Goal: Task Accomplishment & Management: Use online tool/utility

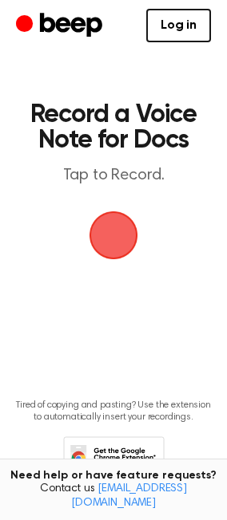
click at [114, 262] on span "button" at bounding box center [113, 235] width 54 height 54
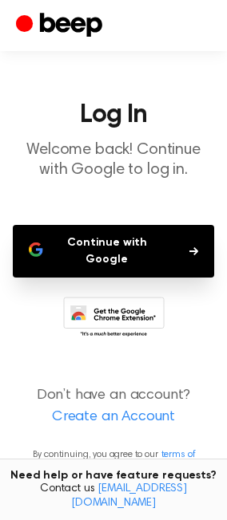
scroll to position [122, 0]
click at [111, 225] on button "Continue with Google" at bounding box center [113, 251] width 201 height 53
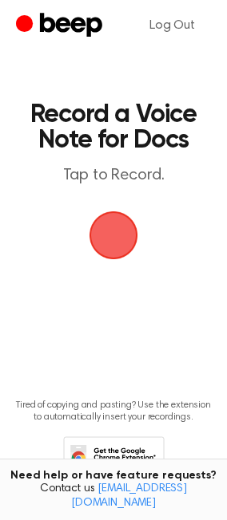
click at [118, 273] on span "button" at bounding box center [114, 236] width 74 height 74
click at [134, 262] on span "button" at bounding box center [113, 235] width 54 height 54
click at [123, 270] on span "button" at bounding box center [113, 235] width 69 height 69
